Goal: Information Seeking & Learning: Learn about a topic

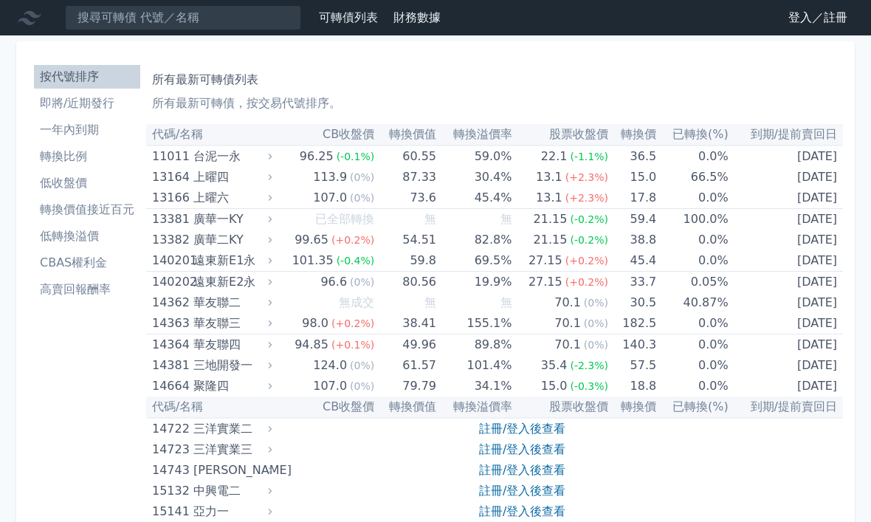
click at [354, 133] on th "CB收盤價" at bounding box center [325, 134] width 100 height 21
click at [357, 137] on th "CB收盤價" at bounding box center [325, 134] width 100 height 21
click at [794, 18] on link "登入／註冊" at bounding box center [818, 18] width 83 height 24
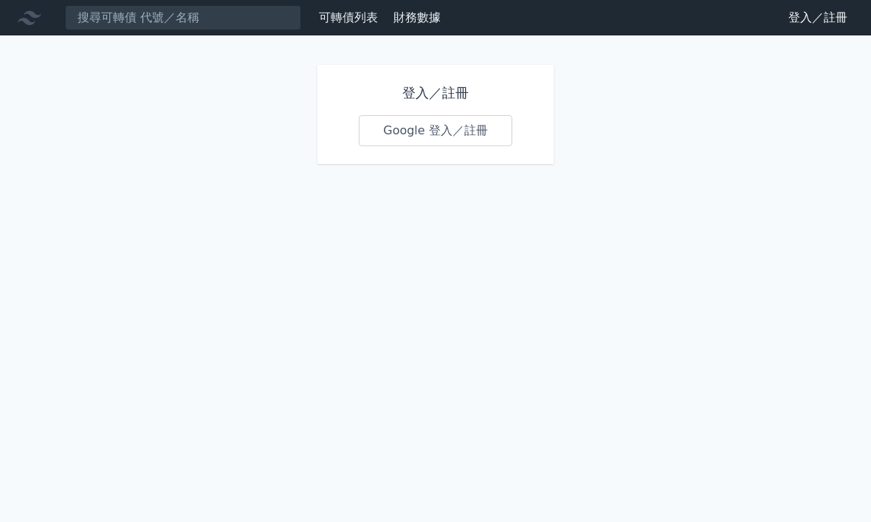
click at [452, 131] on link "Google 登入／註冊" at bounding box center [436, 130] width 154 height 31
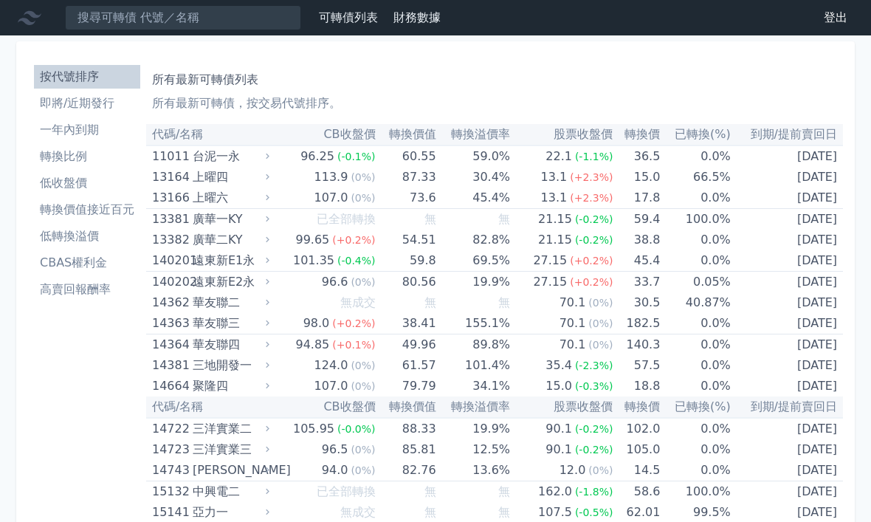
click at [356, 139] on th "CB收盤價" at bounding box center [323, 134] width 103 height 21
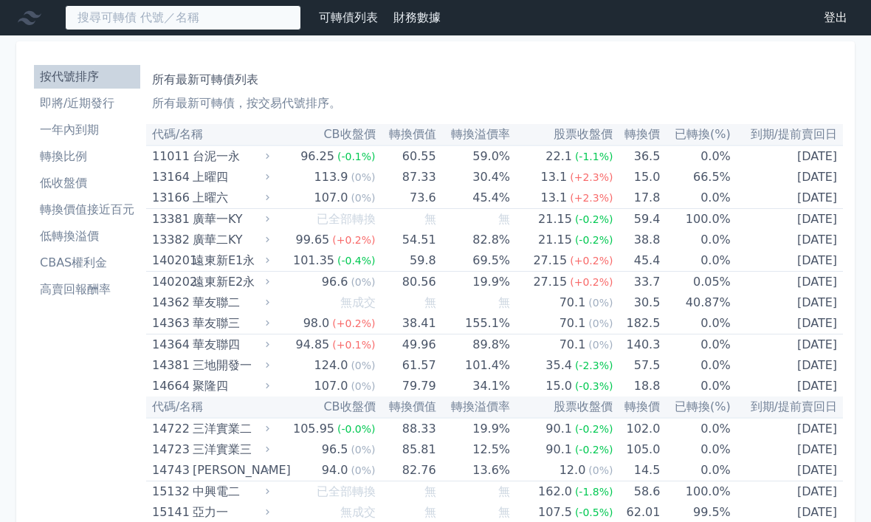
click at [147, 21] on input at bounding box center [183, 17] width 236 height 25
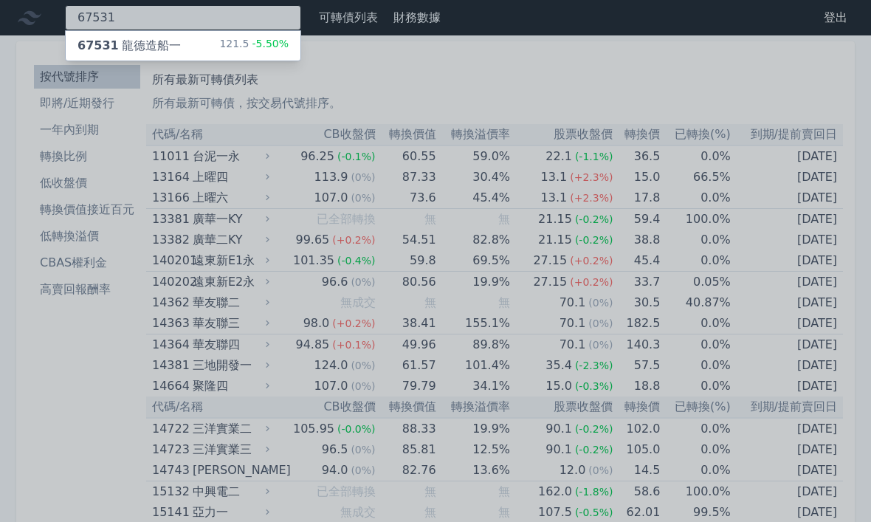
type input "67531"
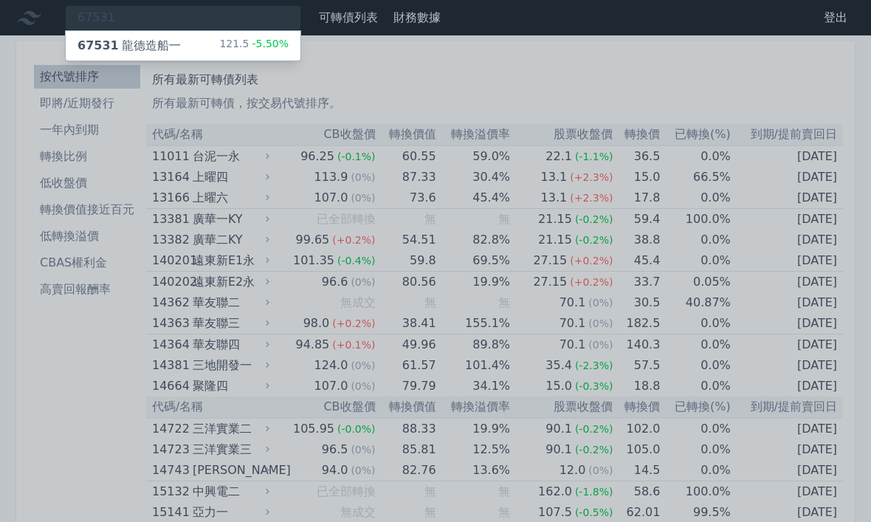
click at [257, 56] on div "67531 龍德造船一 121.5 -5.50%" at bounding box center [183, 46] width 235 height 30
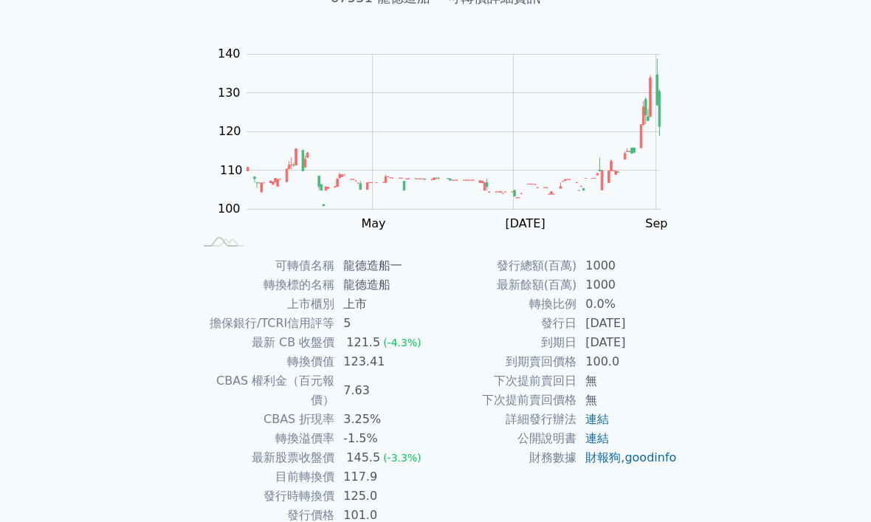
scroll to position [112, 0]
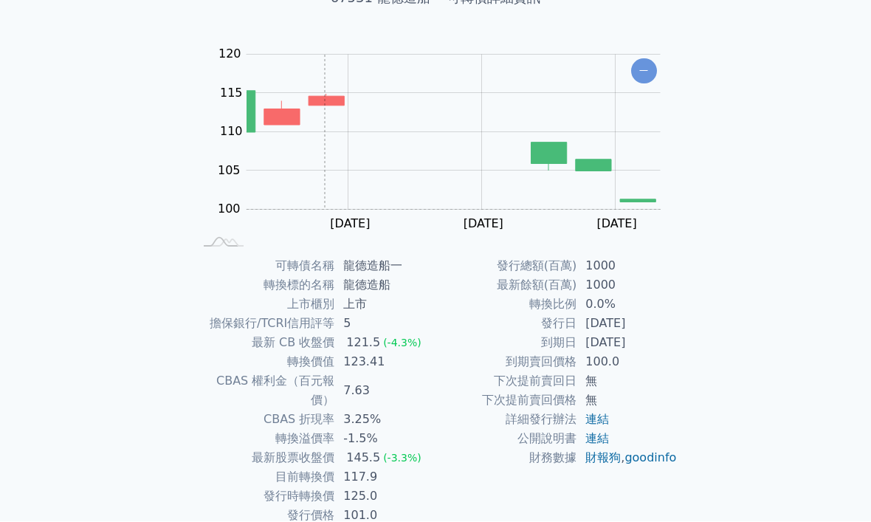
click at [722, 341] on div "可轉債列表 財務數據 可轉債列表 財務數據 登出 登出 可轉債列表 › 67531 龍德造船一 67531 龍德造船一 可轉債詳細資訊 Zoom Out 10…" at bounding box center [435, 239] width 871 height 703
